Goal: Task Accomplishment & Management: Manage account settings

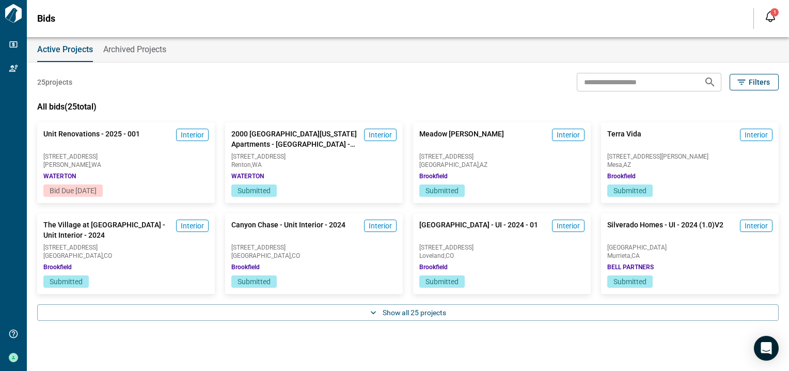
click at [188, 134] on span "Interior" at bounding box center [192, 135] width 23 height 10
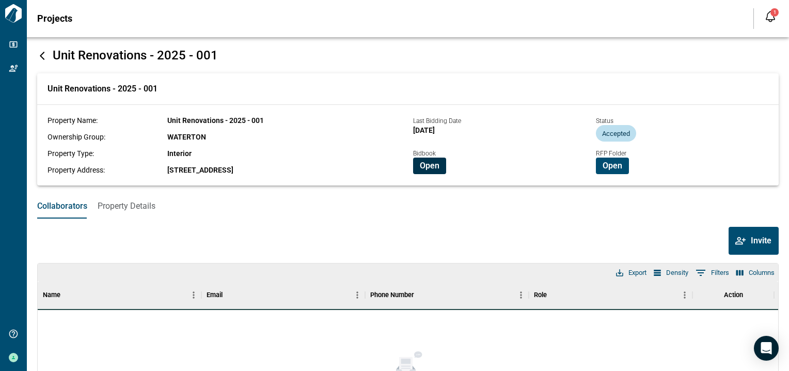
click at [429, 169] on span "Open" at bounding box center [430, 166] width 20 height 10
